Goal: Task Accomplishment & Management: Use online tool/utility

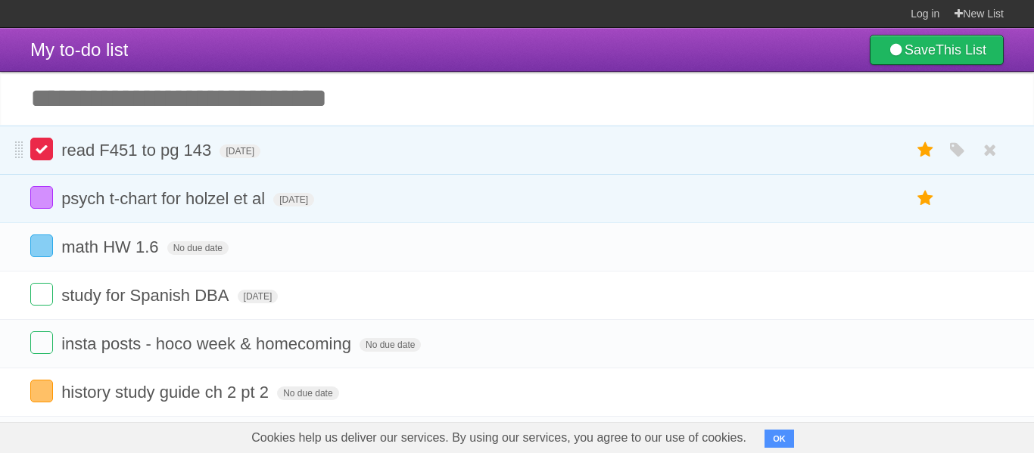
scroll to position [64, 0]
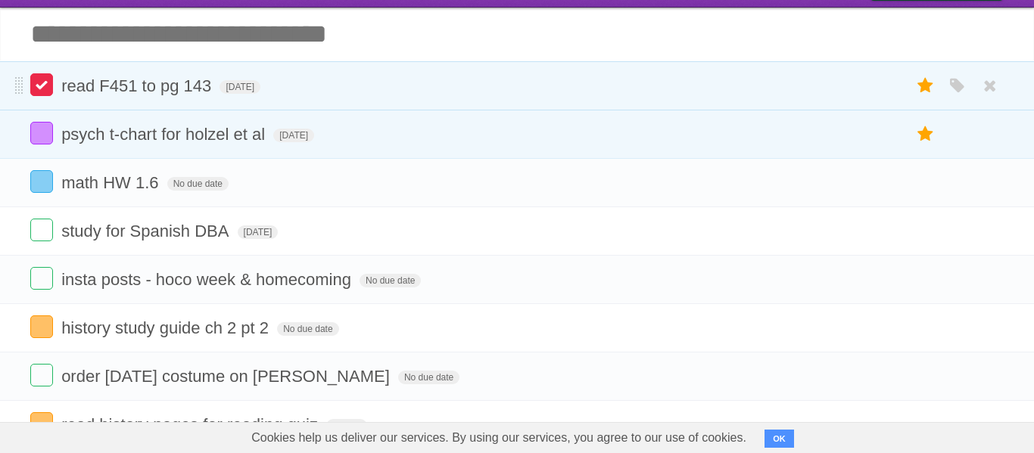
click at [36, 83] on label at bounding box center [41, 84] width 23 height 23
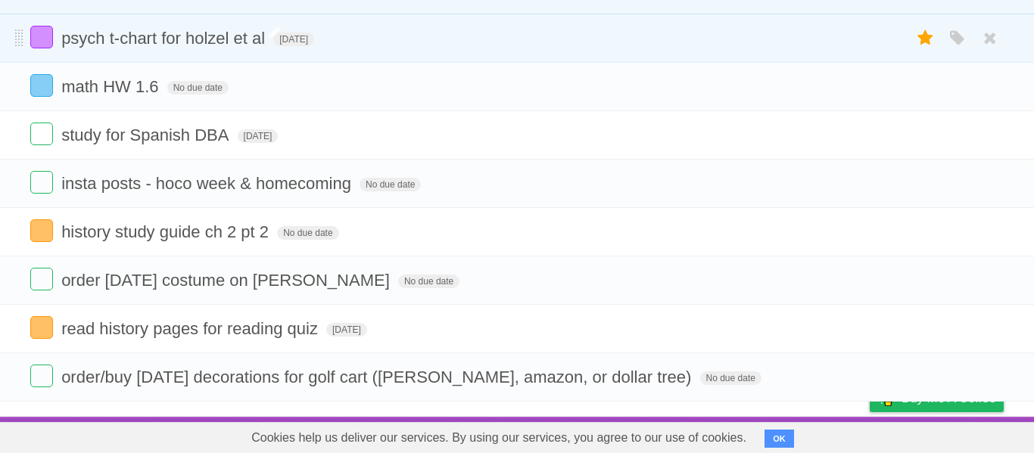
scroll to position [0, 0]
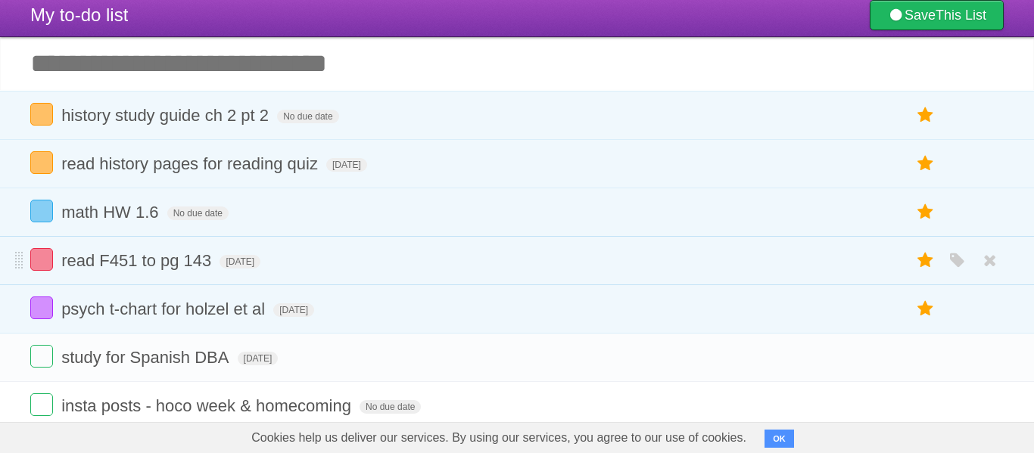
scroll to position [34, 0]
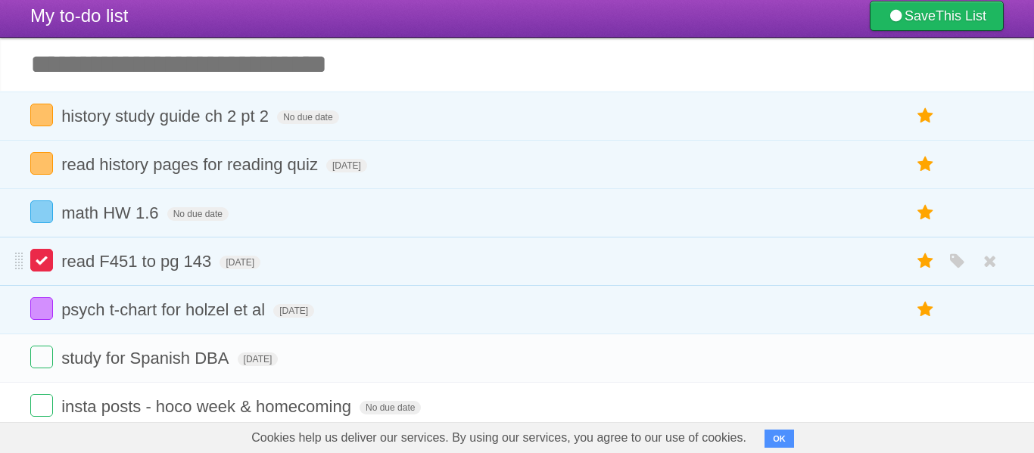
click at [47, 267] on label at bounding box center [41, 260] width 23 height 23
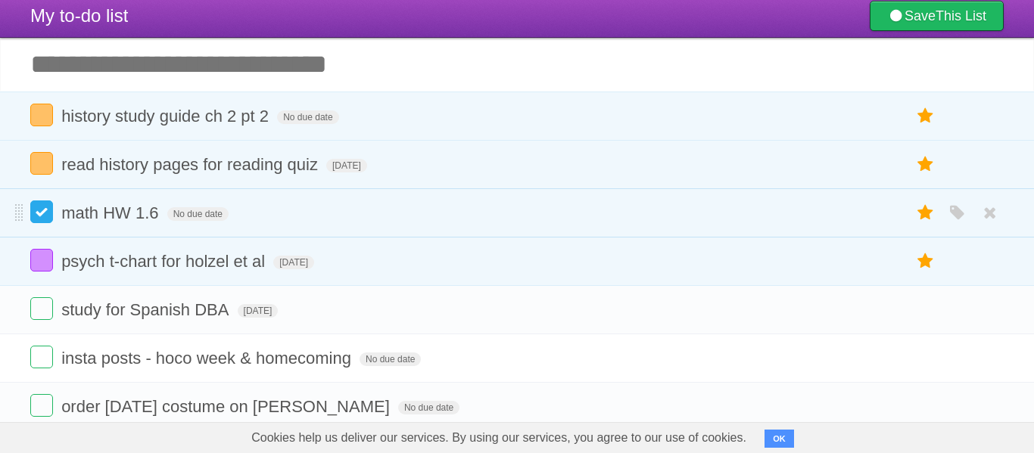
click at [43, 216] on label at bounding box center [41, 212] width 23 height 23
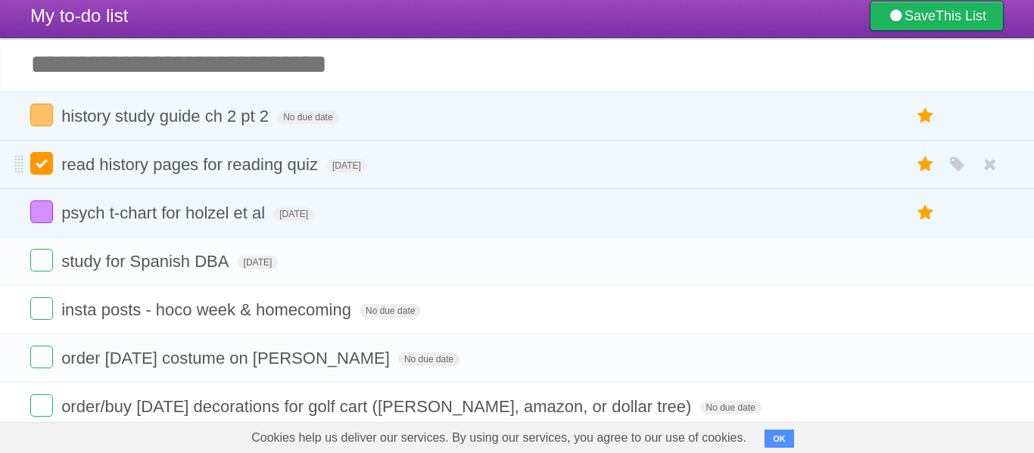
click at [37, 166] on label at bounding box center [41, 163] width 23 height 23
